Goal: Transaction & Acquisition: Obtain resource

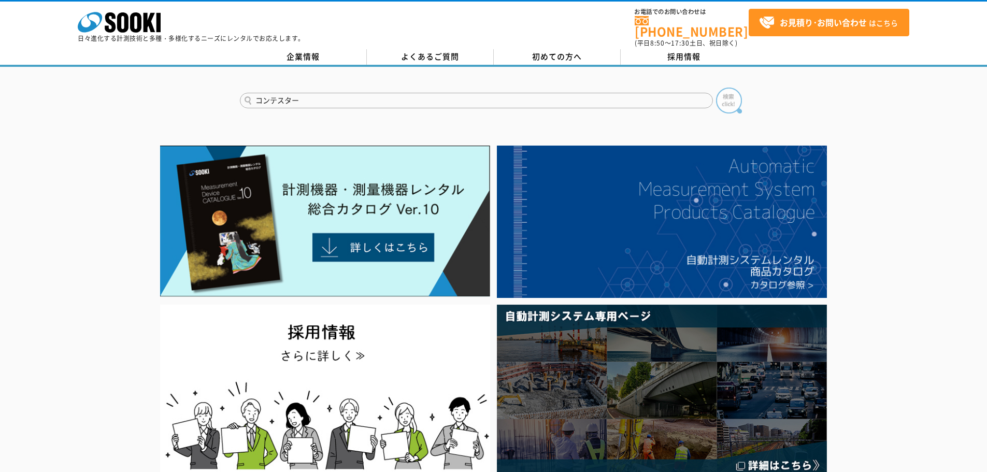
type input "コンテスター"
click at [733, 102] on img at bounding box center [729, 101] width 26 height 26
